Goal: Information Seeking & Learning: Learn about a topic

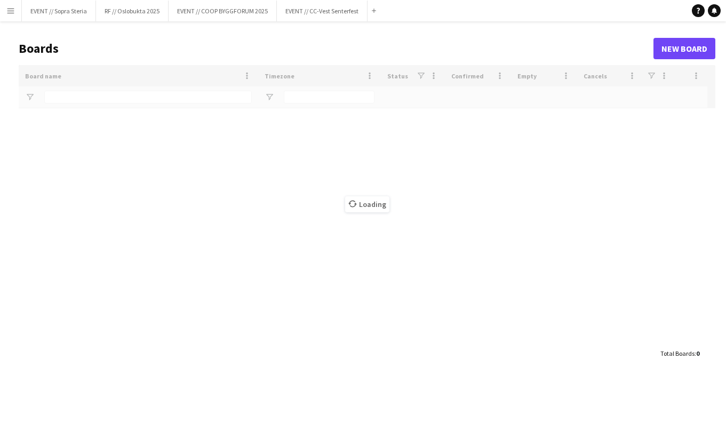
type input "*******"
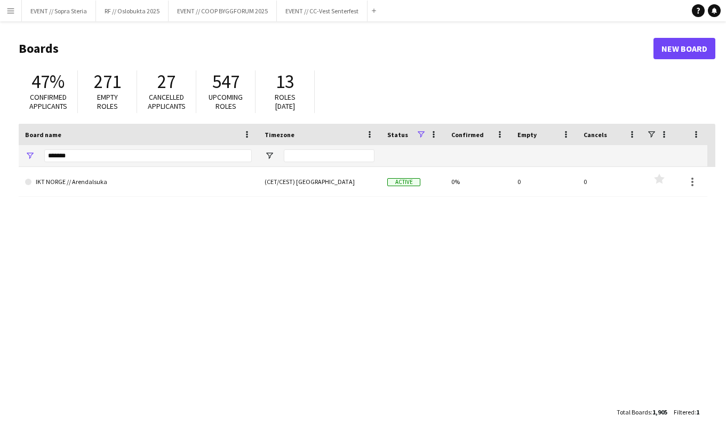
click at [16, 10] on button "Menu" at bounding box center [10, 10] width 21 height 21
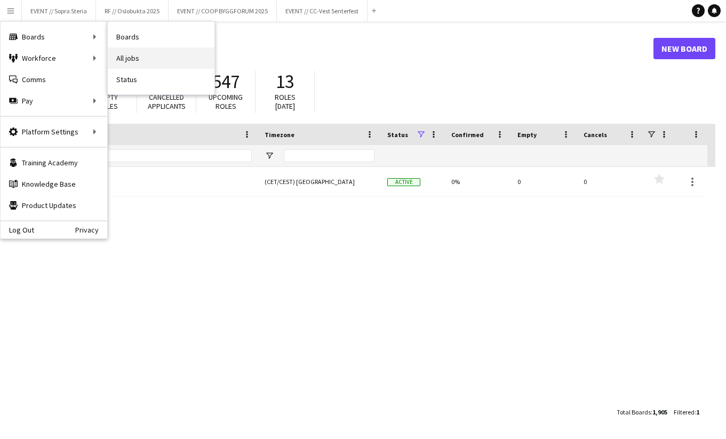
click at [128, 57] on link "All jobs" at bounding box center [161, 57] width 107 height 21
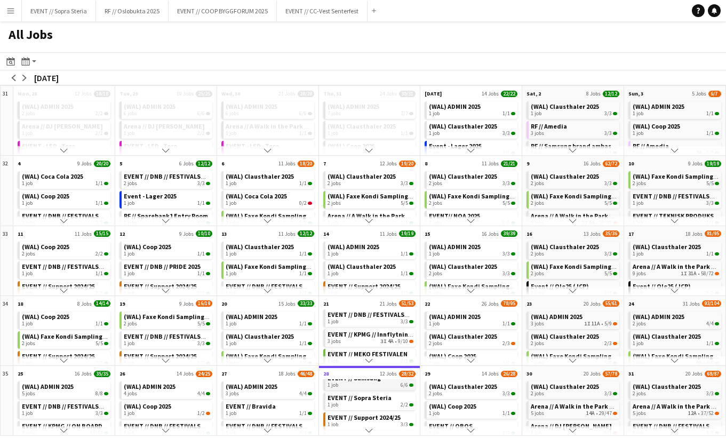
scroll to position [92, 0]
click at [373, 392] on span "EVENT // Sopra Steria" at bounding box center [359, 393] width 64 height 8
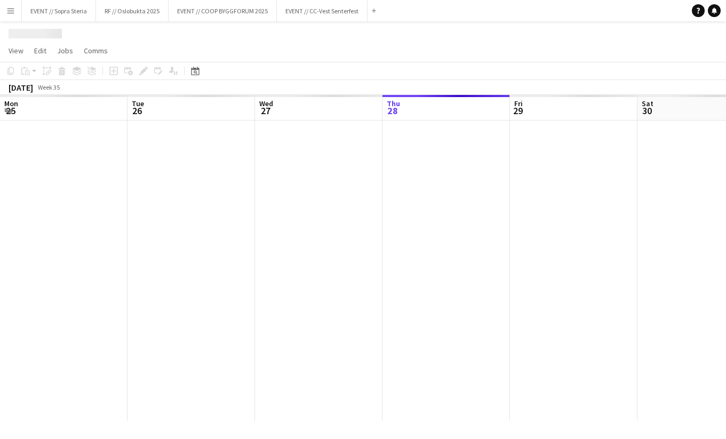
scroll to position [0, 255]
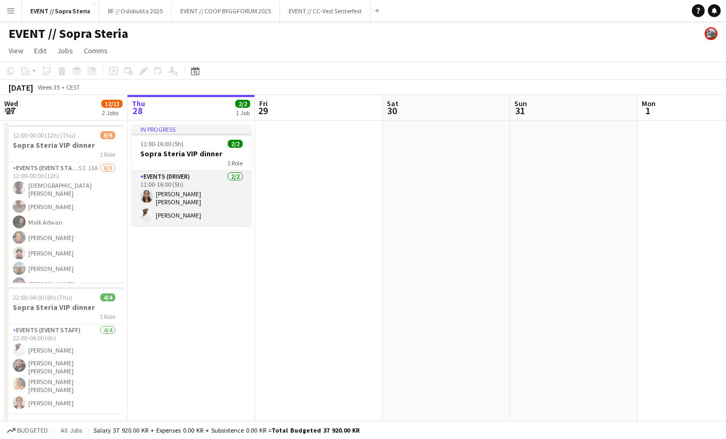
click at [206, 199] on app-card-role "Events (Driver) 2/2 11:00-16:00 (5h) Kristine Dahl Iyamu Elias Stenvadet" at bounding box center [191, 198] width 119 height 55
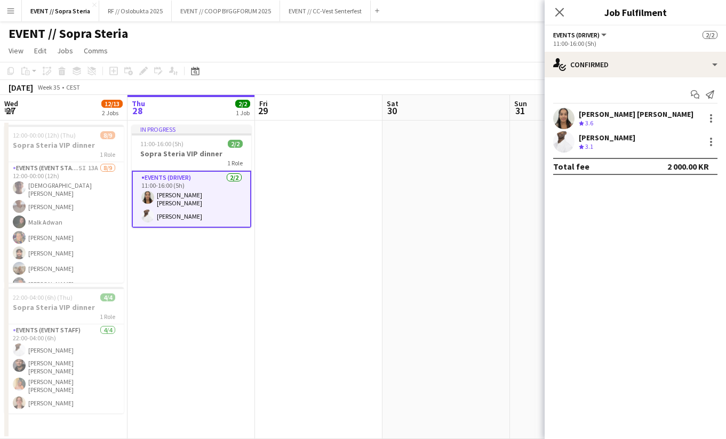
click at [599, 113] on div "Kristine Dahl Iyamu" at bounding box center [636, 114] width 115 height 10
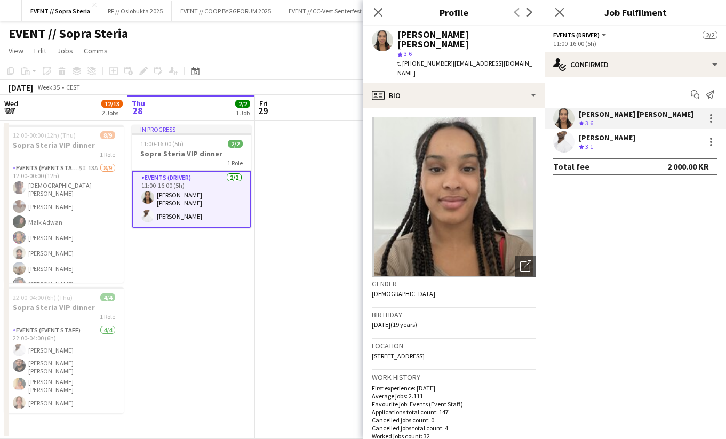
click at [618, 150] on div "Crew rating 3.1" at bounding box center [607, 146] width 57 height 9
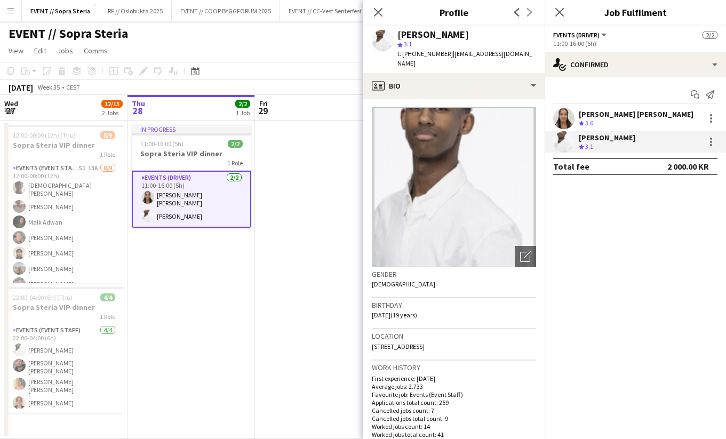
click at [322, 234] on app-date-cell at bounding box center [318, 280] width 127 height 318
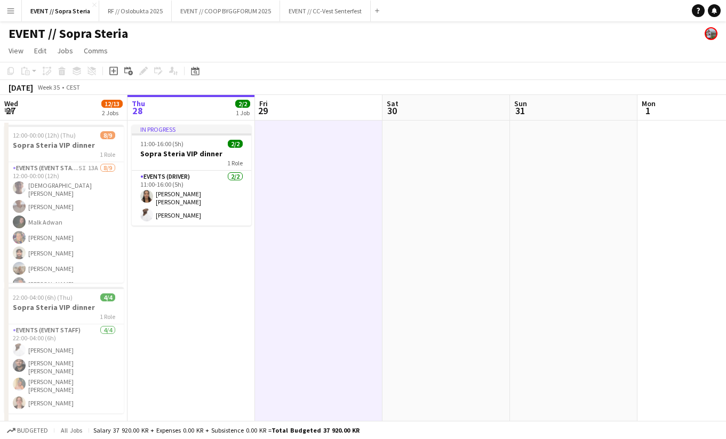
click at [202, 303] on app-date-cell "In progress 11:00-16:00 (5h) 2/2 Sopra Steria VIP dinner 1 Role Events (Driver)…" at bounding box center [190, 280] width 127 height 318
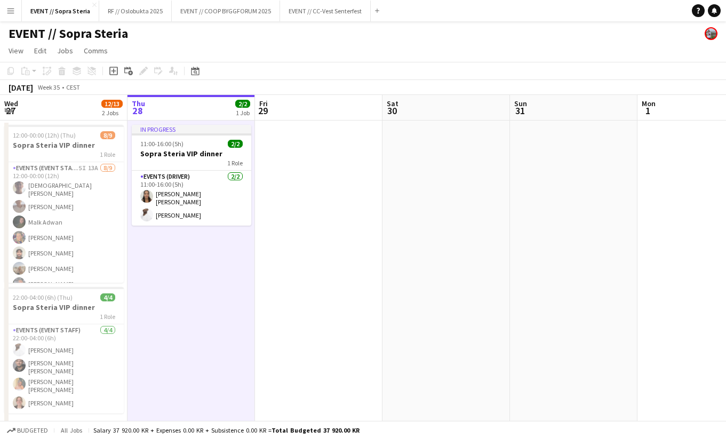
click at [293, 282] on app-date-cell at bounding box center [318, 280] width 127 height 318
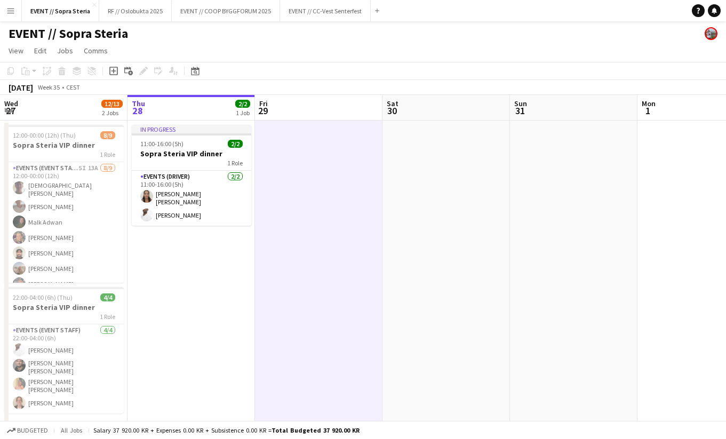
click at [198, 293] on app-date-cell "In progress 11:00-16:00 (5h) 2/2 Sopra Steria VIP dinner 1 Role Events (Driver)…" at bounding box center [190, 280] width 127 height 318
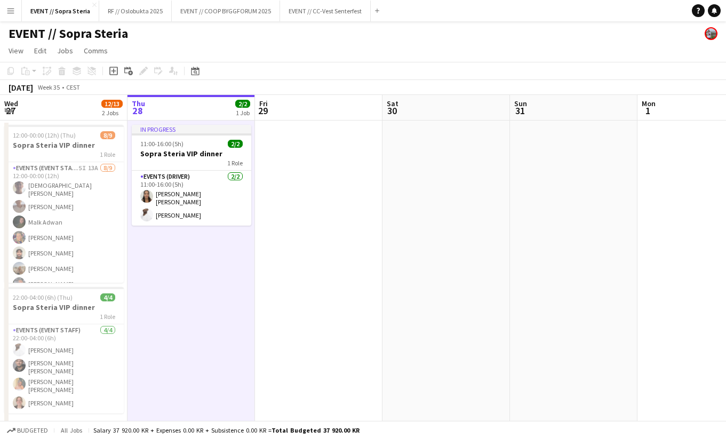
click at [333, 295] on app-date-cell at bounding box center [318, 280] width 127 height 318
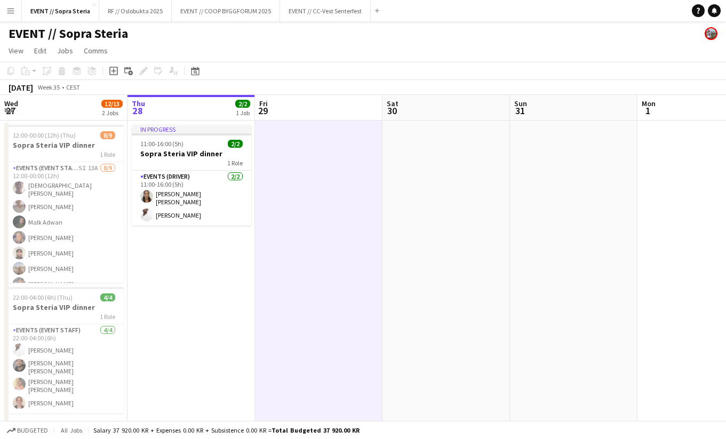
click at [217, 296] on app-date-cell "In progress 11:00-16:00 (5h) 2/2 Sopra Steria VIP dinner 1 Role Events (Driver)…" at bounding box center [190, 280] width 127 height 318
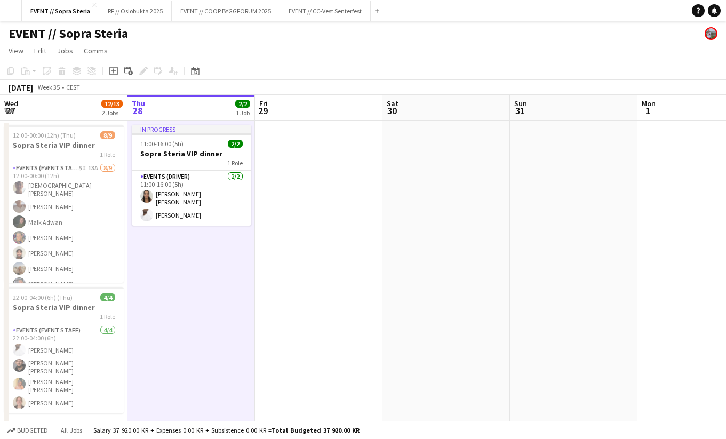
click at [320, 283] on app-date-cell at bounding box center [318, 280] width 127 height 318
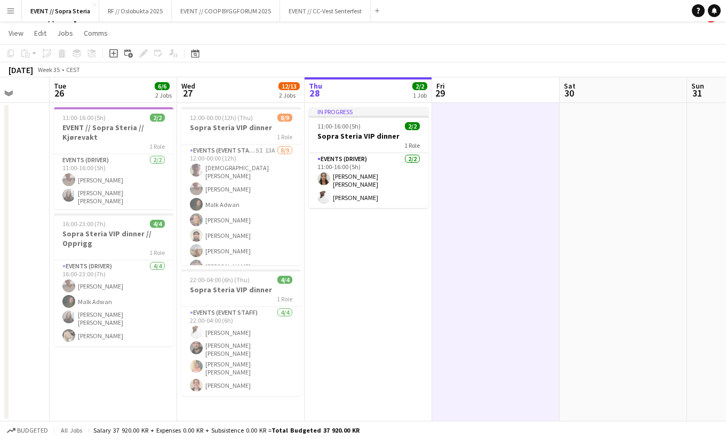
scroll to position [0, 332]
click at [330, 298] on app-date-cell "In progress 11:00-16:00 (5h) 2/2 Sopra Steria VIP dinner 1 Role Events (Driver)…" at bounding box center [368, 262] width 127 height 318
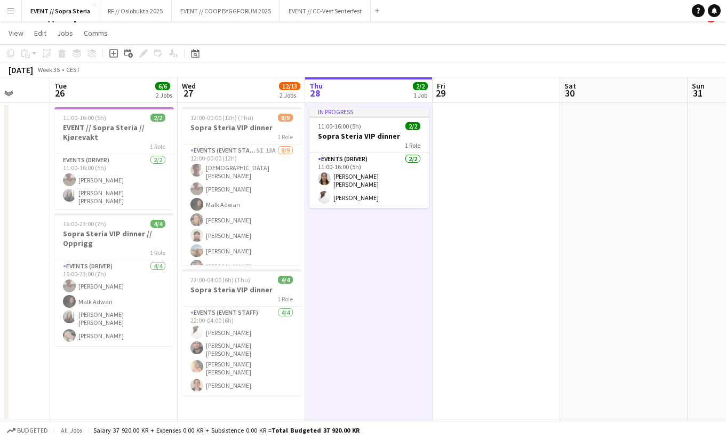
click at [197, 396] on app-date-cell "12:00-00:00 (12h) (Thu) 8/9 Sopra Steria VIP dinner 1 Role Events (Event Staff)…" at bounding box center [241, 262] width 127 height 318
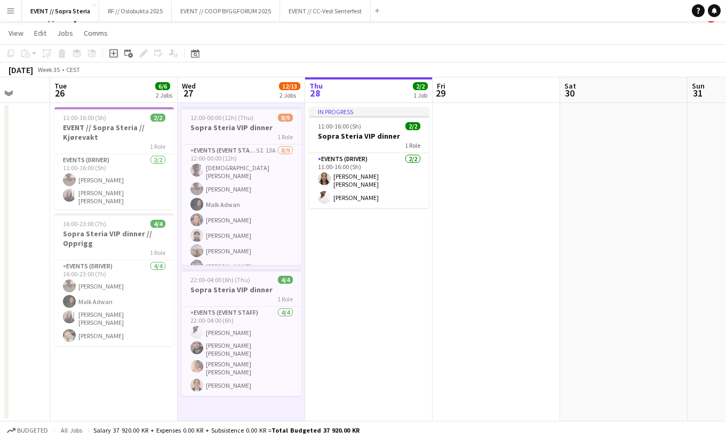
click at [107, 393] on app-date-cell "11:00-16:00 (5h) 2/2 EVENT // Sopra Steria // Kjørevakt 1 Role Events (Driver) …" at bounding box center [113, 262] width 127 height 318
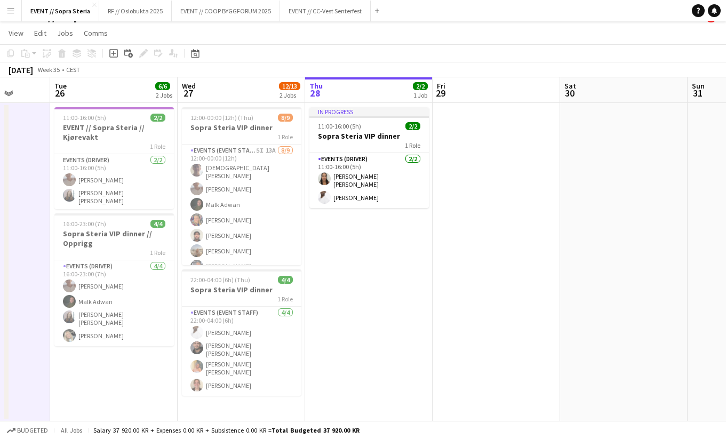
click at [82, 377] on app-date-cell "11:00-16:00 (5h) 2/2 EVENT // Sopra Steria // Kjørevakt 1 Role Events (Driver) …" at bounding box center [113, 262] width 127 height 318
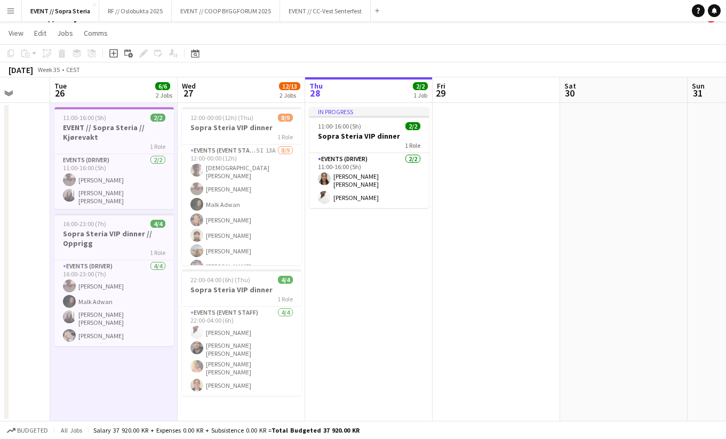
click at [202, 413] on app-date-cell "12:00-00:00 (12h) (Thu) 8/9 Sopra Steria VIP dinner 1 Role Events (Event Staff)…" at bounding box center [241, 262] width 127 height 318
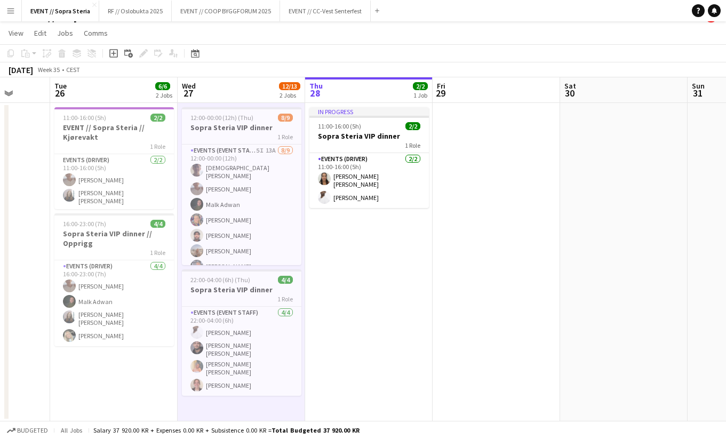
click at [331, 376] on app-date-cell "In progress 11:00-16:00 (5h) 2/2 Sopra Steria VIP dinner 1 Role Events (Driver)…" at bounding box center [368, 262] width 127 height 318
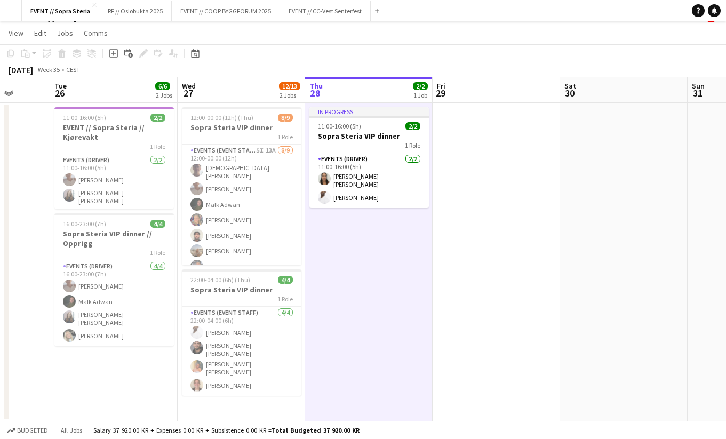
click at [468, 285] on app-date-cell at bounding box center [495, 262] width 127 height 318
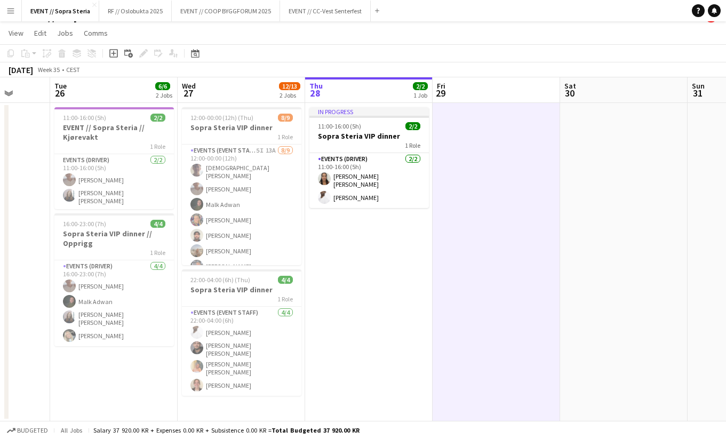
click at [397, 283] on app-date-cell "In progress 11:00-16:00 (5h) 2/2 Sopra Steria VIP dinner 1 Role Events (Driver)…" at bounding box center [368, 262] width 127 height 318
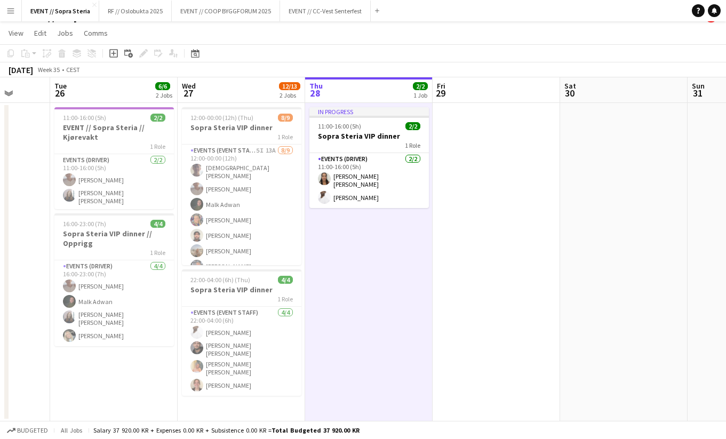
click at [454, 284] on app-date-cell at bounding box center [495, 262] width 127 height 318
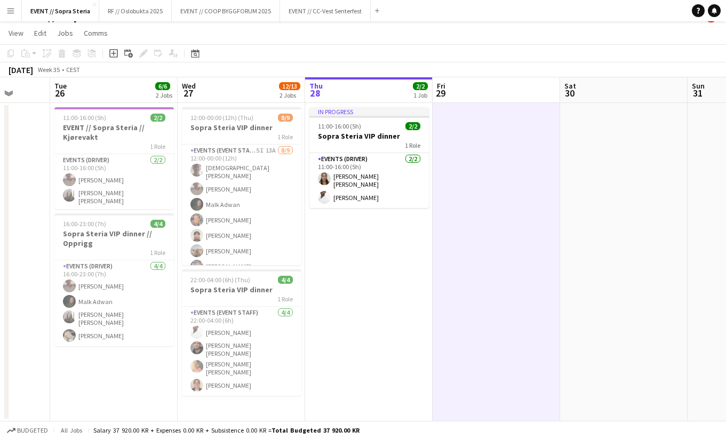
click at [383, 283] on app-date-cell "In progress 11:00-16:00 (5h) 2/2 Sopra Steria VIP dinner 1 Role Events (Driver)…" at bounding box center [368, 262] width 127 height 318
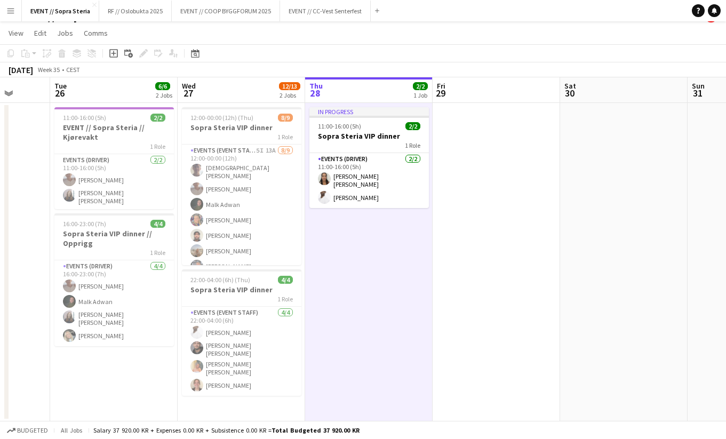
click at [454, 275] on app-date-cell at bounding box center [495, 262] width 127 height 318
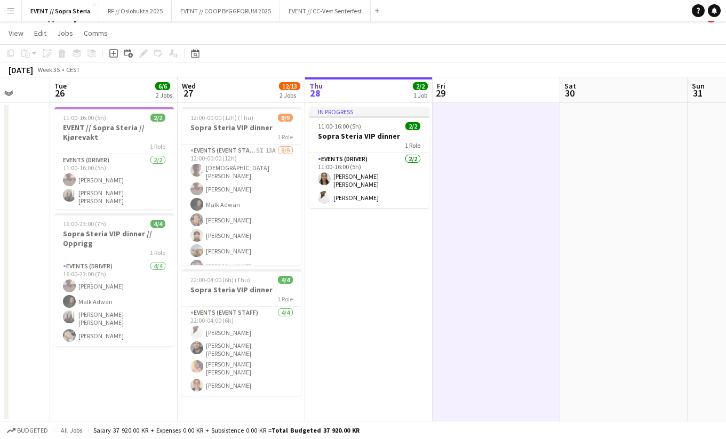
click at [382, 271] on app-date-cell "In progress 11:00-16:00 (5h) 2/2 Sopra Steria VIP dinner 1 Role Events (Driver)…" at bounding box center [368, 262] width 127 height 318
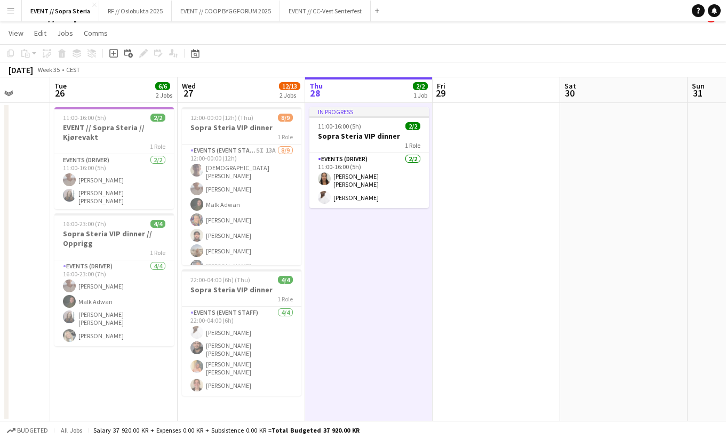
click at [489, 287] on app-date-cell at bounding box center [495, 262] width 127 height 318
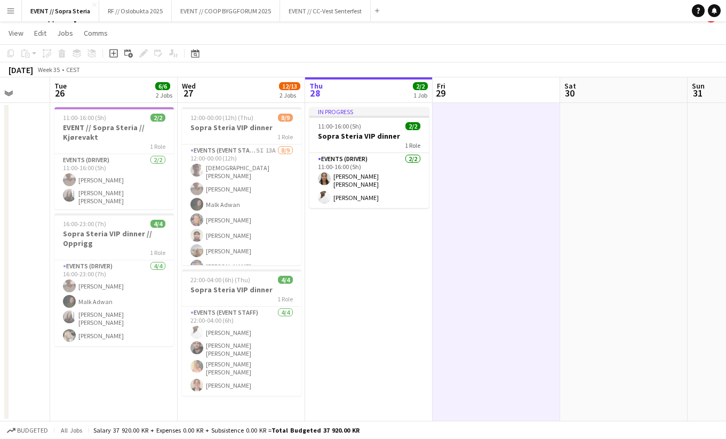
click at [378, 291] on app-date-cell "In progress 11:00-16:00 (5h) 2/2 Sopra Steria VIP dinner 1 Role Events (Driver)…" at bounding box center [368, 262] width 127 height 318
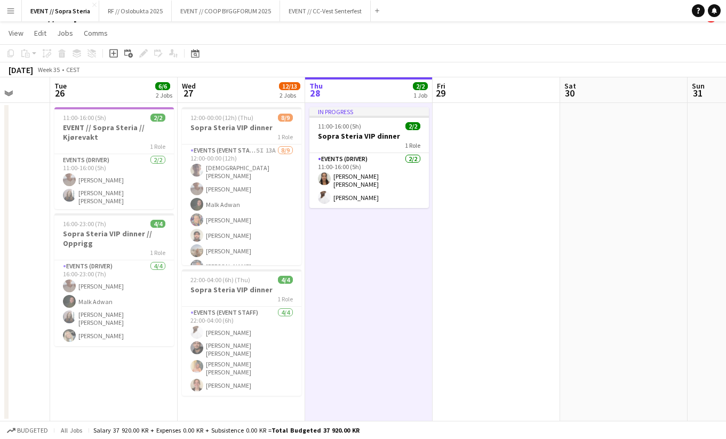
click at [463, 282] on app-date-cell at bounding box center [495, 262] width 127 height 318
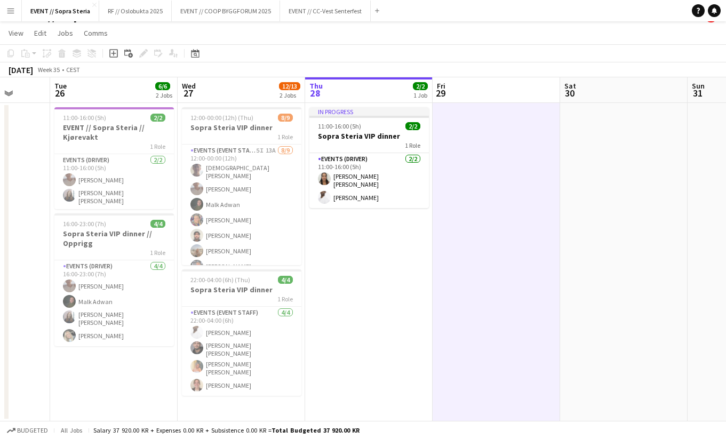
click at [383, 279] on app-date-cell "In progress 11:00-16:00 (5h) 2/2 Sopra Steria VIP dinner 1 Role Events (Driver)…" at bounding box center [368, 262] width 127 height 318
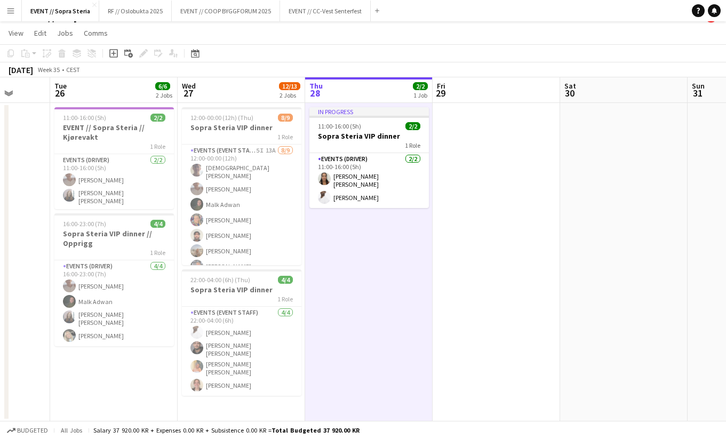
click at [269, 395] on app-date-cell "12:00-00:00 (12h) (Thu) 8/9 Sopra Steria VIP dinner 1 Role Events (Event Staff)…" at bounding box center [241, 262] width 127 height 318
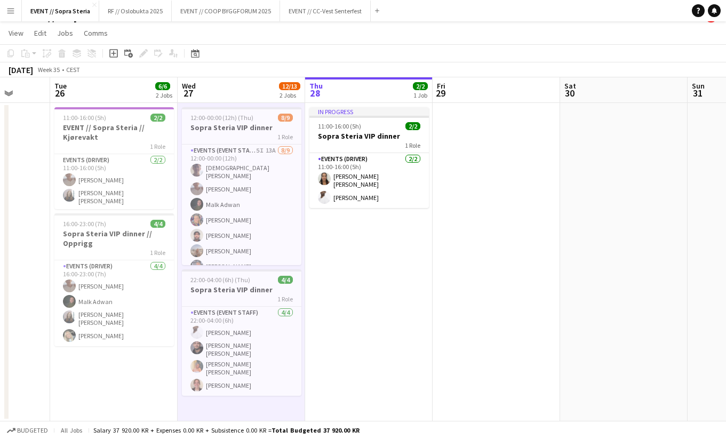
click at [161, 414] on app-date-cell "11:00-16:00 (5h) 2/2 EVENT // Sopra Steria // Kjørevakt 1 Role Events (Driver) …" at bounding box center [113, 262] width 127 height 318
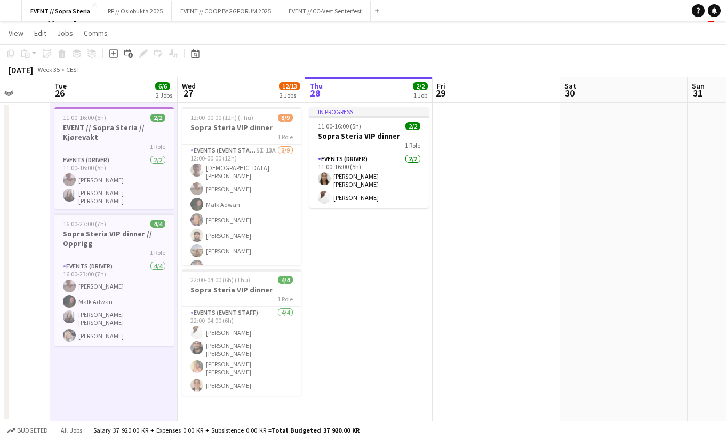
click at [188, 406] on app-date-cell "12:00-00:00 (12h) (Thu) 8/9 Sopra Steria VIP dinner 1 Role Events (Event Staff)…" at bounding box center [241, 262] width 127 height 318
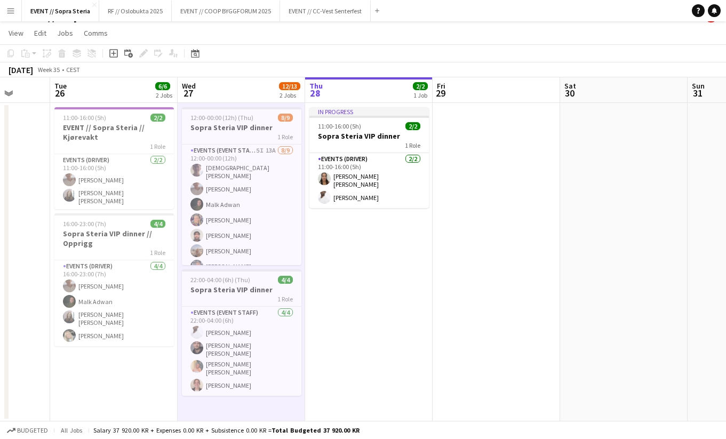
click at [322, 392] on app-date-cell "In progress 11:00-16:00 (5h) 2/2 Sopra Steria VIP dinner 1 Role Events (Driver)…" at bounding box center [368, 262] width 127 height 318
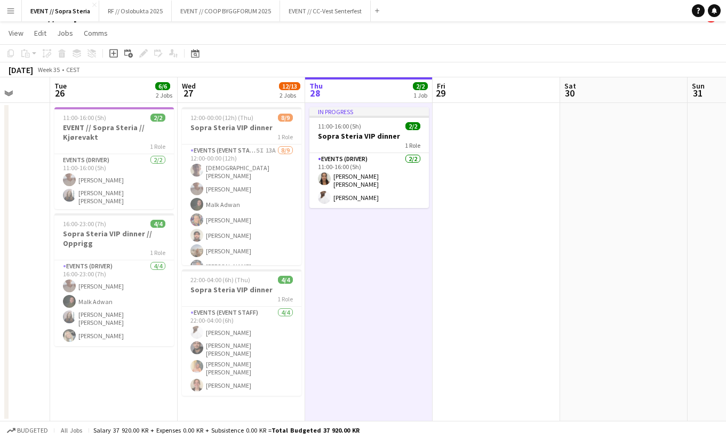
click at [270, 404] on app-date-cell "12:00-00:00 (12h) (Thu) 8/9 Sopra Steria VIP dinner 1 Role Events (Event Staff)…" at bounding box center [241, 262] width 127 height 318
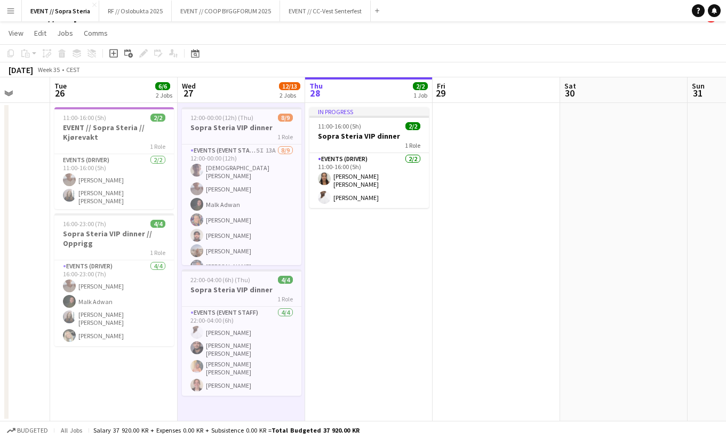
click at [130, 402] on app-date-cell "11:00-16:00 (5h) 2/2 EVENT // Sopra Steria // Kjørevakt 1 Role Events (Driver) …" at bounding box center [113, 262] width 127 height 318
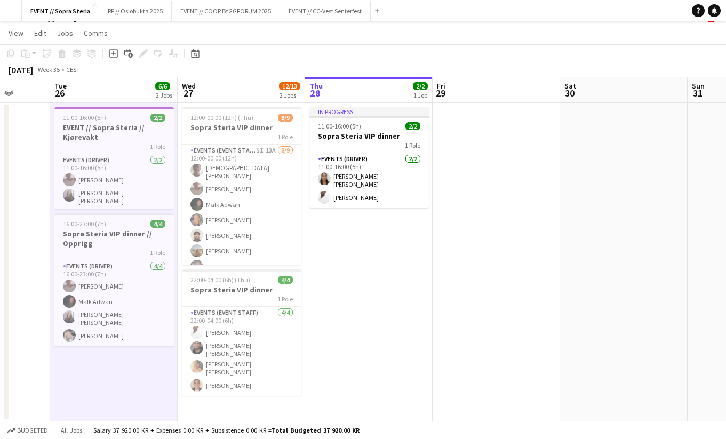
click at [205, 391] on app-date-cell "12:00-00:00 (12h) (Thu) 8/9 Sopra Steria VIP dinner 1 Role Events (Event Staff)…" at bounding box center [241, 262] width 127 height 318
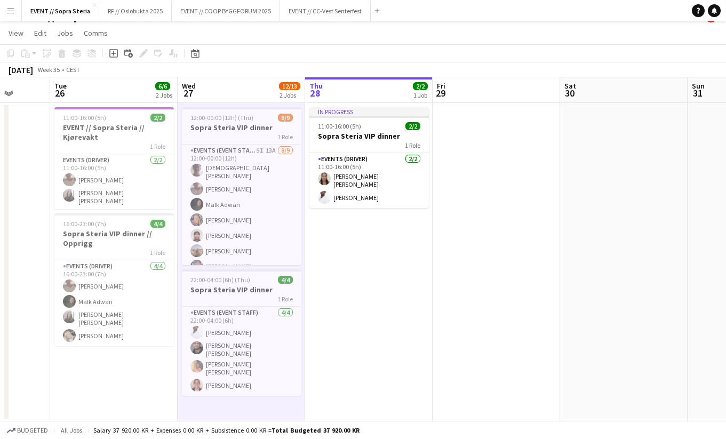
click at [337, 395] on app-date-cell "In progress 11:00-16:00 (5h) 2/2 Sopra Steria VIP dinner 1 Role Events (Driver)…" at bounding box center [368, 262] width 127 height 318
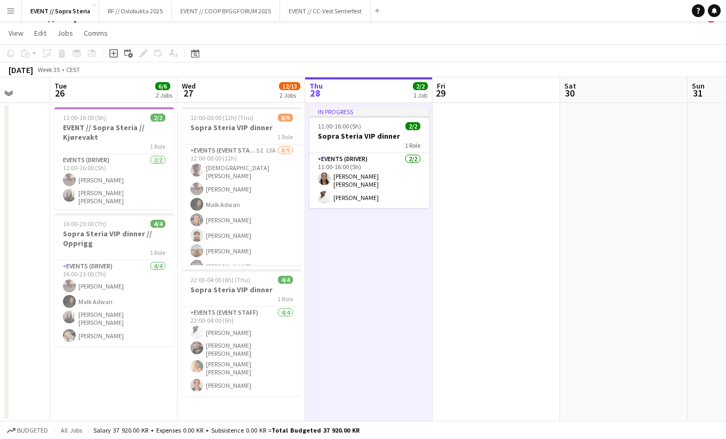
click at [261, 410] on app-date-cell "12:00-00:00 (12h) (Thu) 8/9 Sopra Steria VIP dinner 1 Role Events (Event Staff)…" at bounding box center [241, 262] width 127 height 318
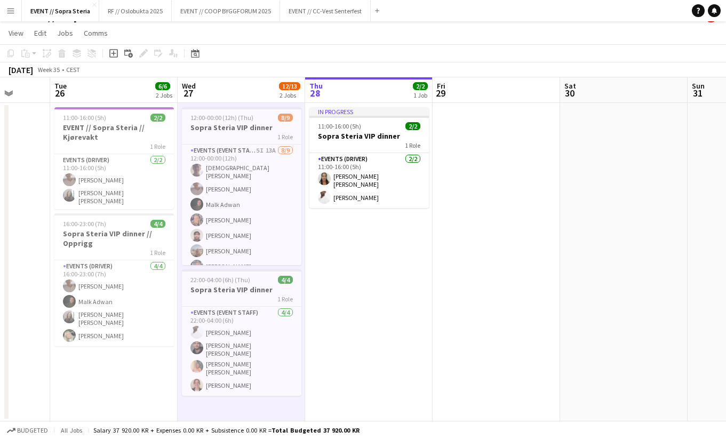
click at [129, 406] on app-date-cell "11:00-16:00 (5h) 2/2 EVENT // Sopra Steria // Kjørevakt 1 Role Events (Driver) …" at bounding box center [113, 262] width 127 height 318
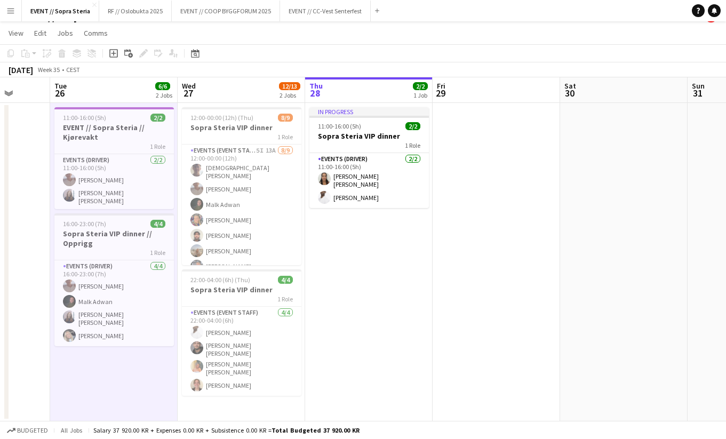
click at [223, 411] on app-date-cell "12:00-00:00 (12h) (Thu) 8/9 Sopra Steria VIP dinner 1 Role Events (Event Staff)…" at bounding box center [241, 262] width 127 height 318
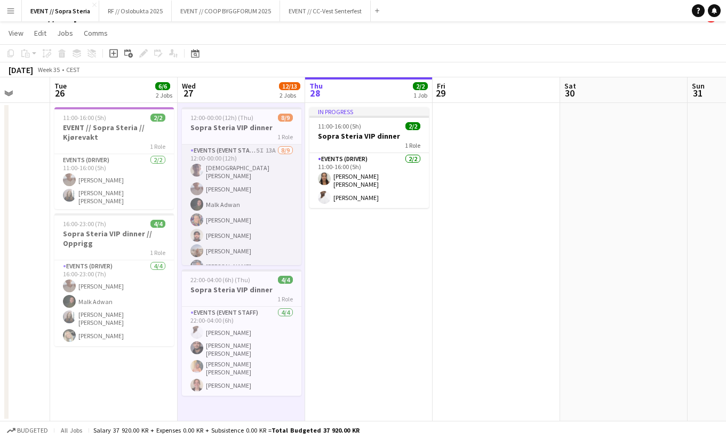
scroll to position [39, 0]
